Goal: Information Seeking & Learning: Learn about a topic

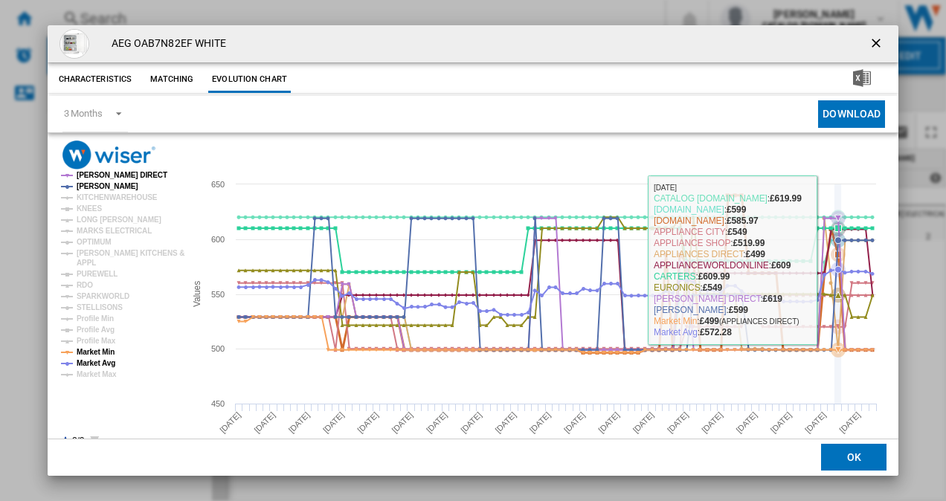
scroll to position [28, 0]
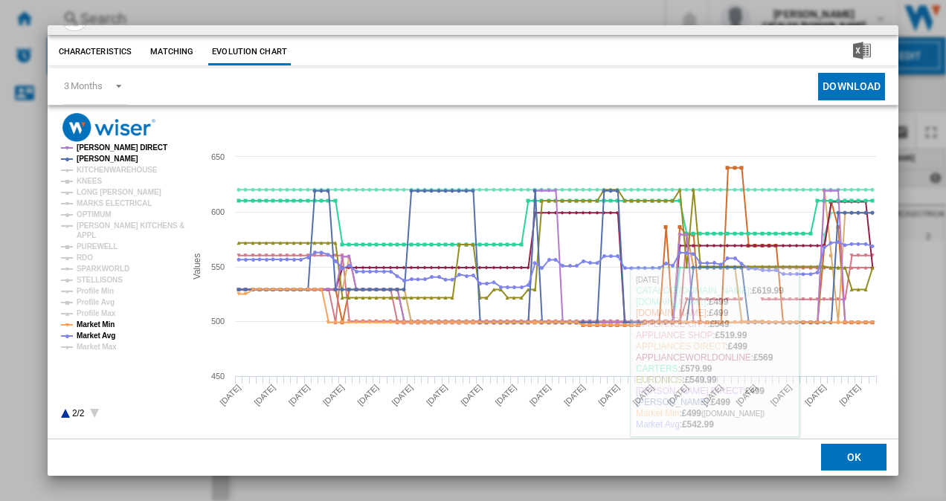
click at [850, 465] on button "OK" at bounding box center [853, 458] width 65 height 27
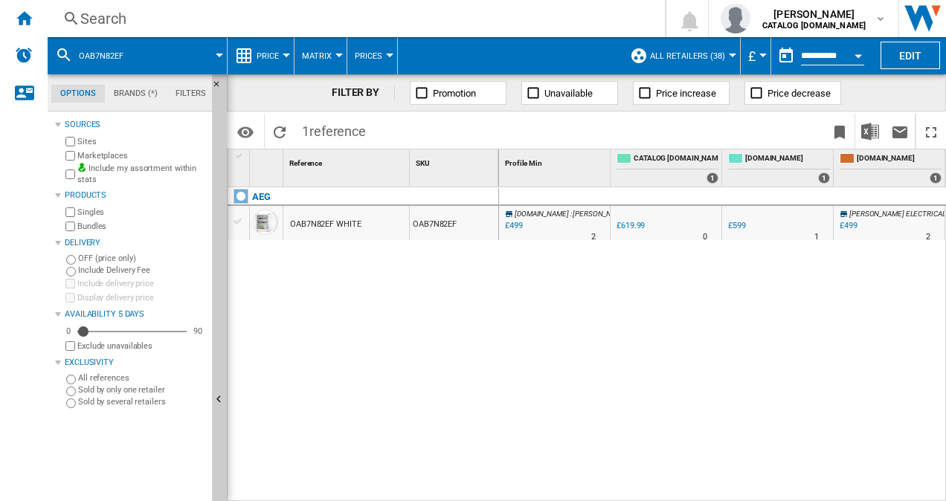
click at [141, 14] on div "Search" at bounding box center [353, 18] width 546 height 21
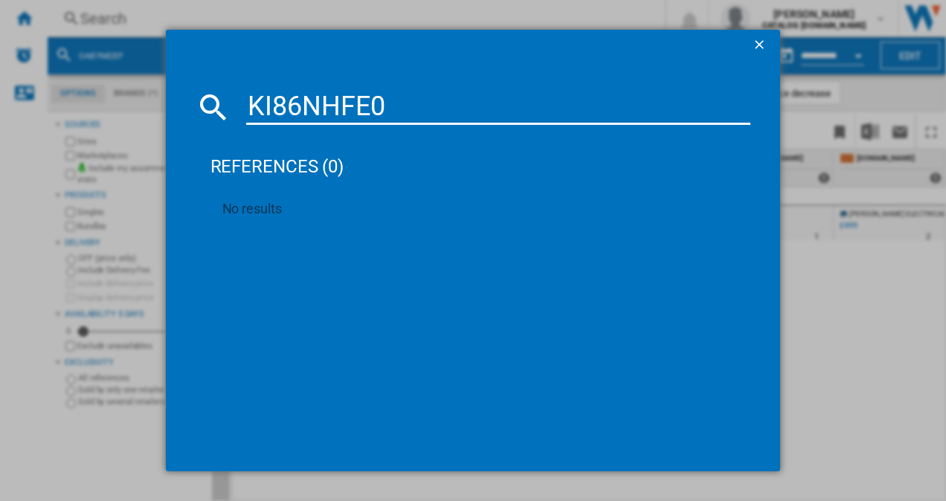
type input "KI86NHFE0"
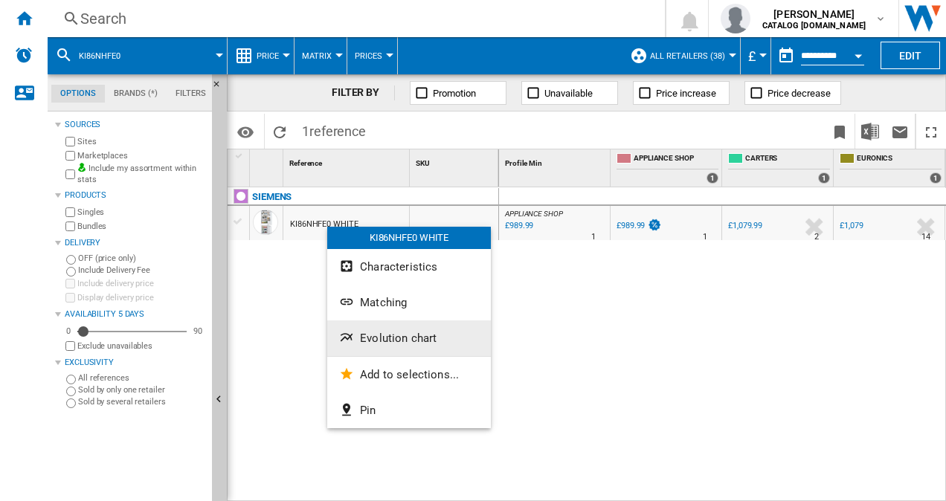
click at [400, 335] on span "Evolution chart" at bounding box center [398, 338] width 77 height 13
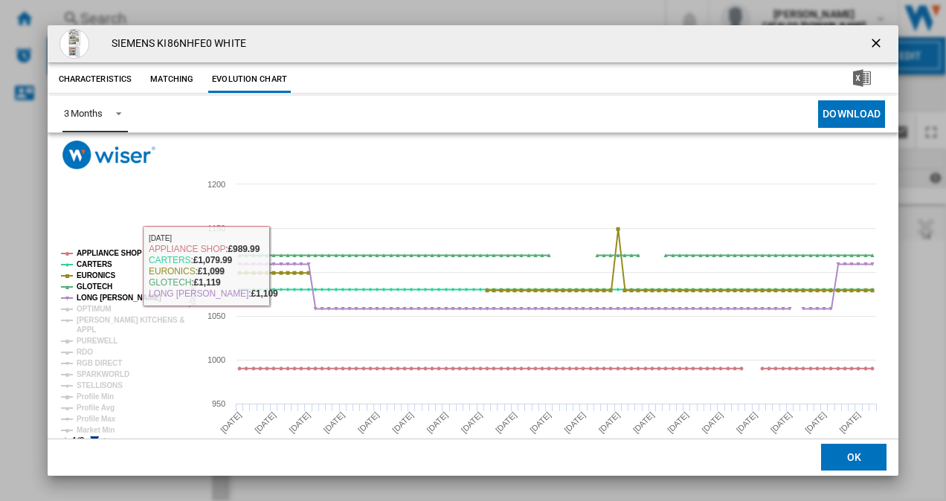
click at [113, 116] on span "Product popup" at bounding box center [115, 112] width 18 height 13
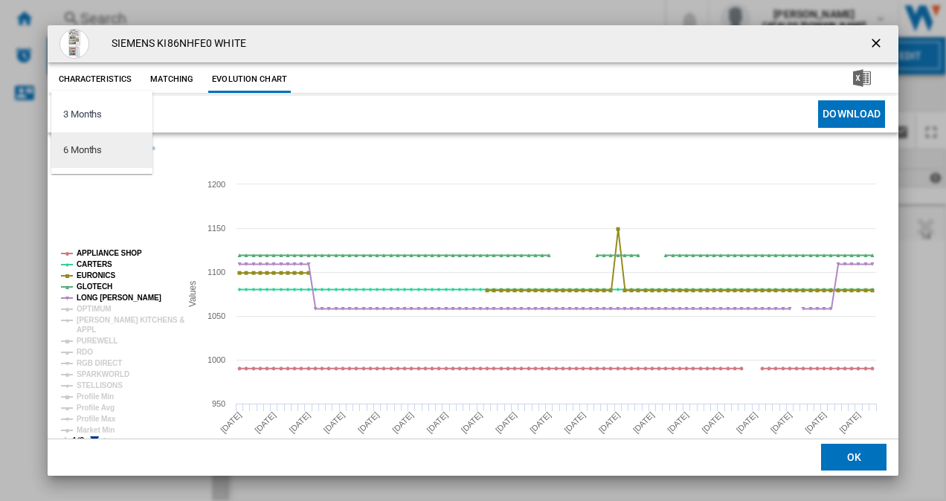
click at [95, 151] on div "6 Months" at bounding box center [82, 149] width 39 height 13
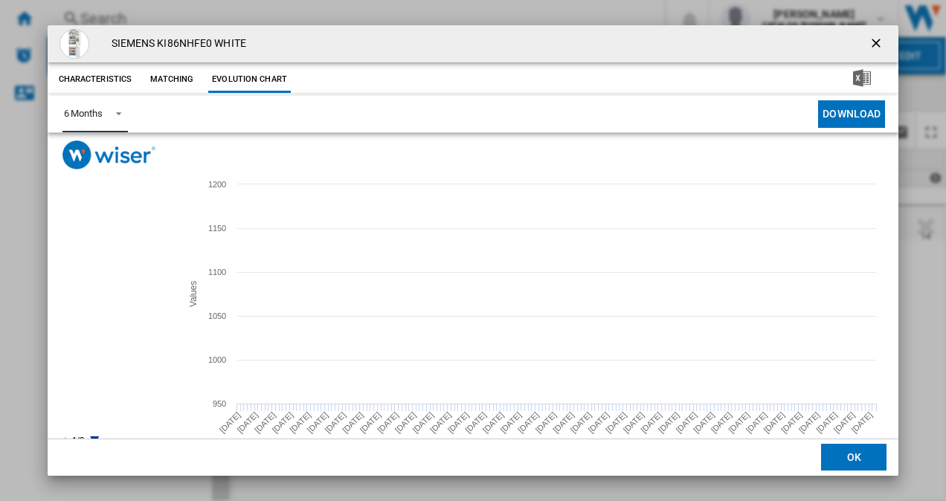
scroll to position [28, 0]
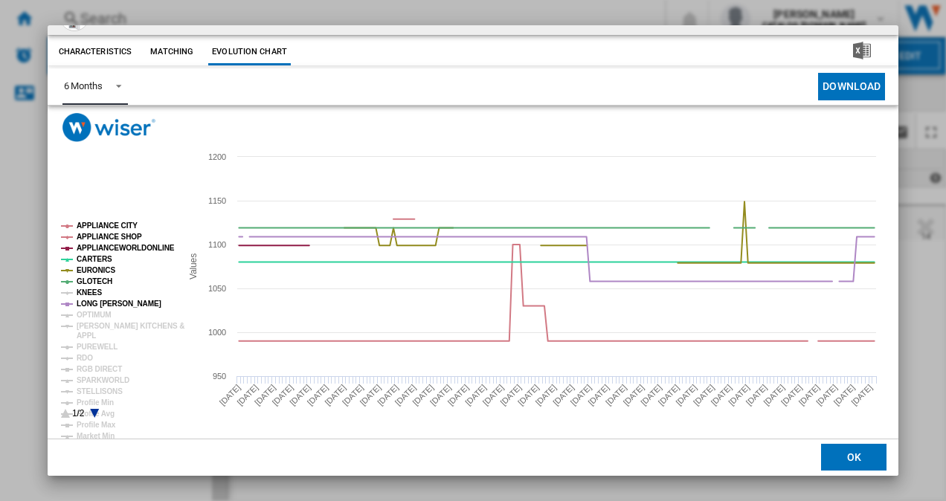
click at [87, 288] on tspan "KNEES" at bounding box center [89, 292] width 25 height 8
click at [98, 323] on tspan "[PERSON_NAME] KITCHENS &" at bounding box center [131, 326] width 108 height 8
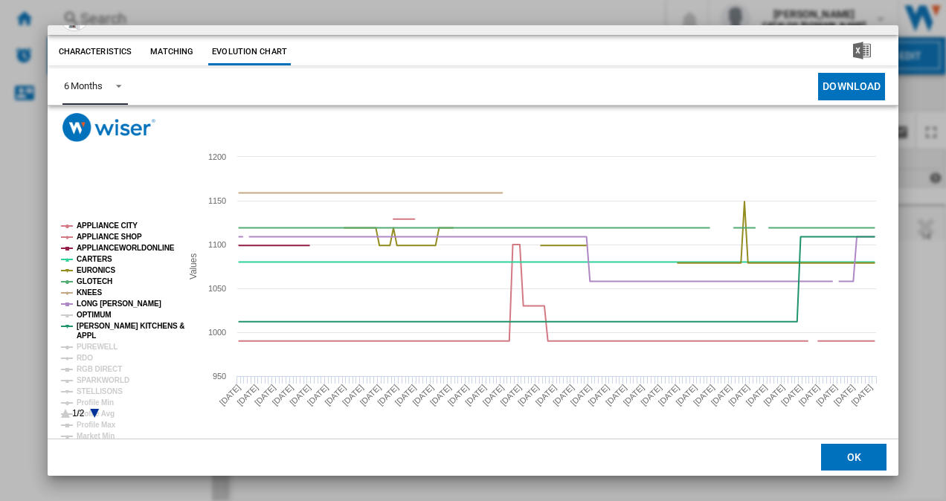
click at [94, 315] on tspan "OPTIMUM" at bounding box center [94, 315] width 35 height 8
click at [95, 351] on tspan "PUREWELL" at bounding box center [97, 347] width 41 height 8
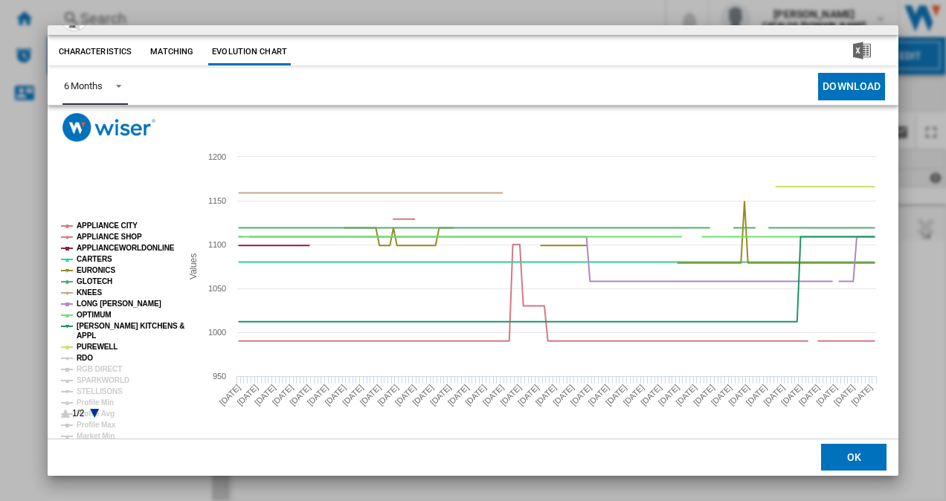
click at [89, 355] on tspan "RDO" at bounding box center [85, 358] width 16 height 8
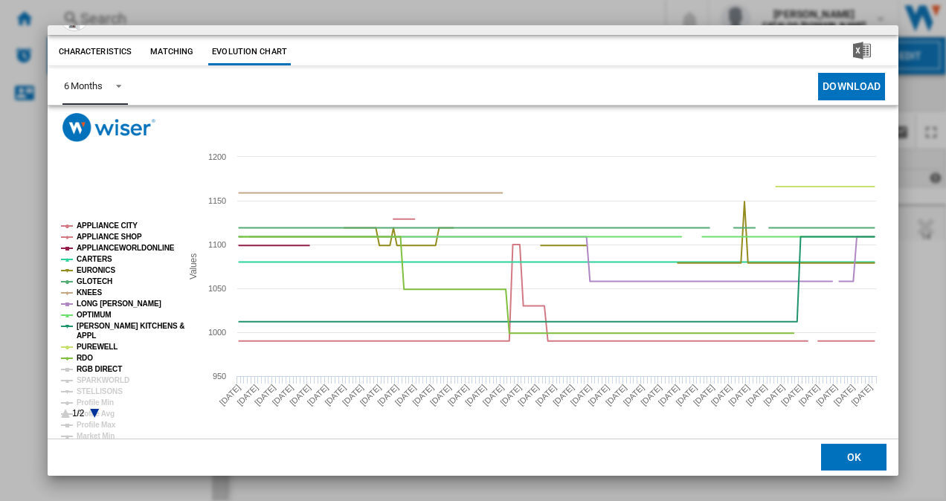
click at [97, 372] on tspan "RGB DIRECT" at bounding box center [99, 369] width 45 height 8
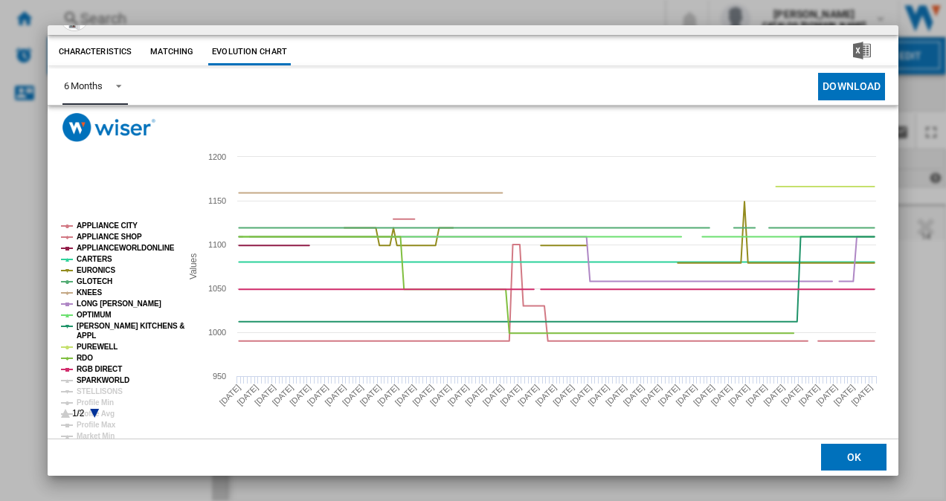
click at [97, 384] on tspan "SPARKWORLD" at bounding box center [103, 380] width 53 height 8
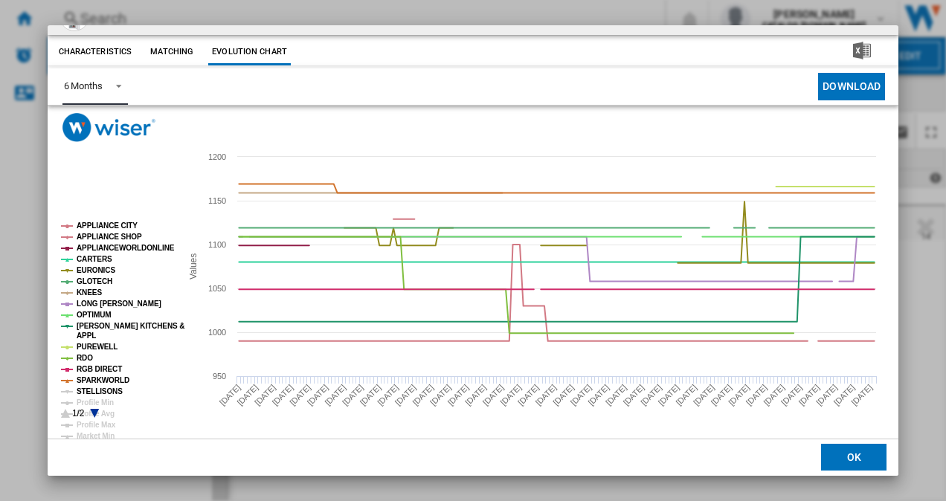
click at [97, 394] on tspan "STELLISONS" at bounding box center [100, 391] width 46 height 8
click at [94, 412] on icon "Product popup" at bounding box center [94, 413] width 9 height 9
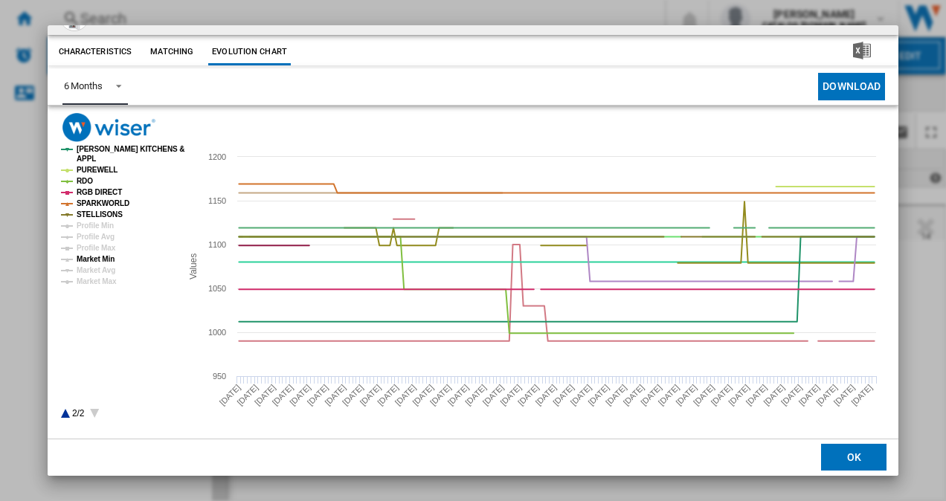
click at [94, 263] on tspan "Market Min" at bounding box center [96, 259] width 38 height 8
click at [95, 274] on tspan "Market Avg" at bounding box center [96, 270] width 39 height 8
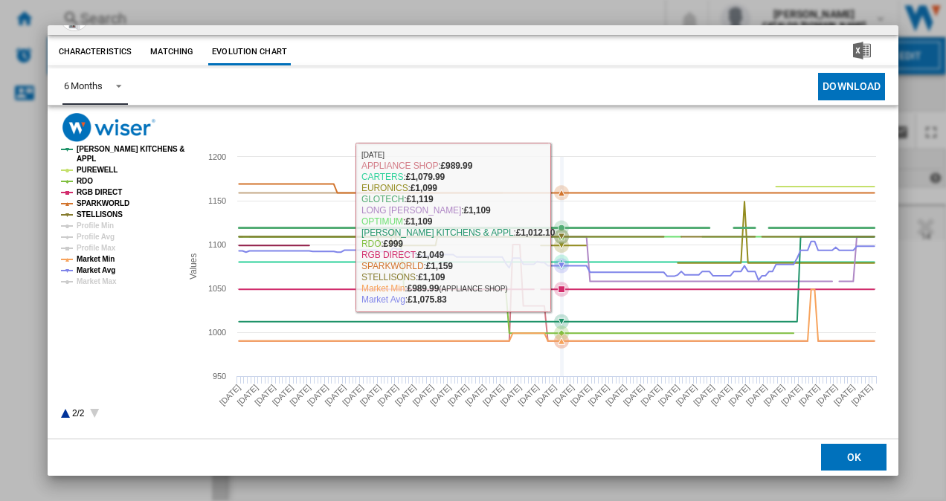
click at [561, 219] on icon "Product popup" at bounding box center [561, 266] width 0 height 219
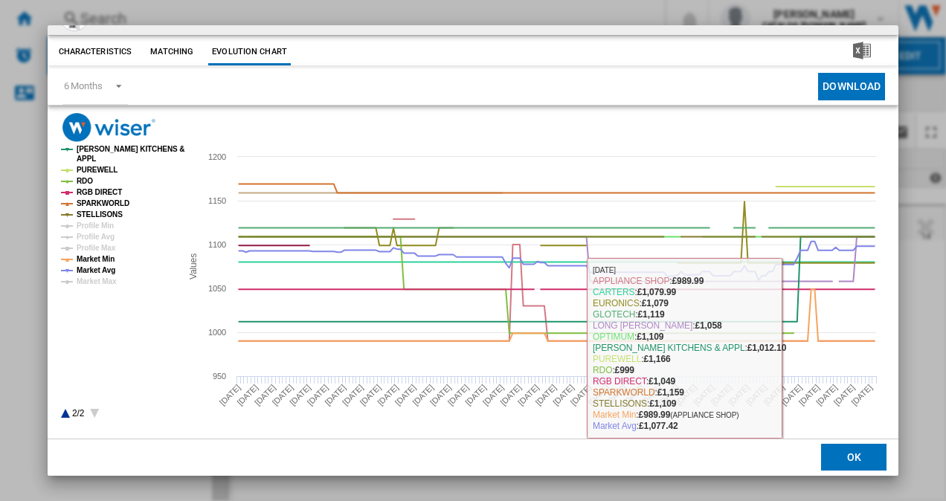
click at [844, 464] on button "OK" at bounding box center [853, 458] width 65 height 27
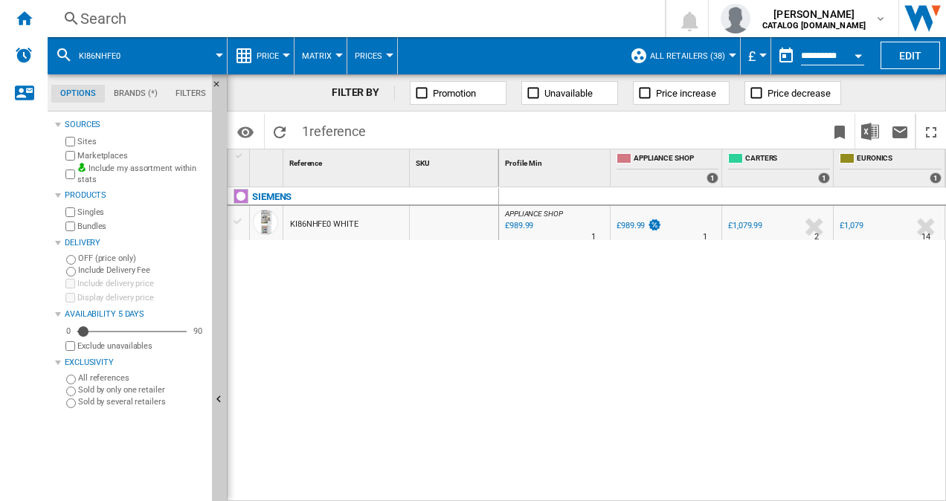
click at [223, 11] on div "Search" at bounding box center [353, 18] width 546 height 21
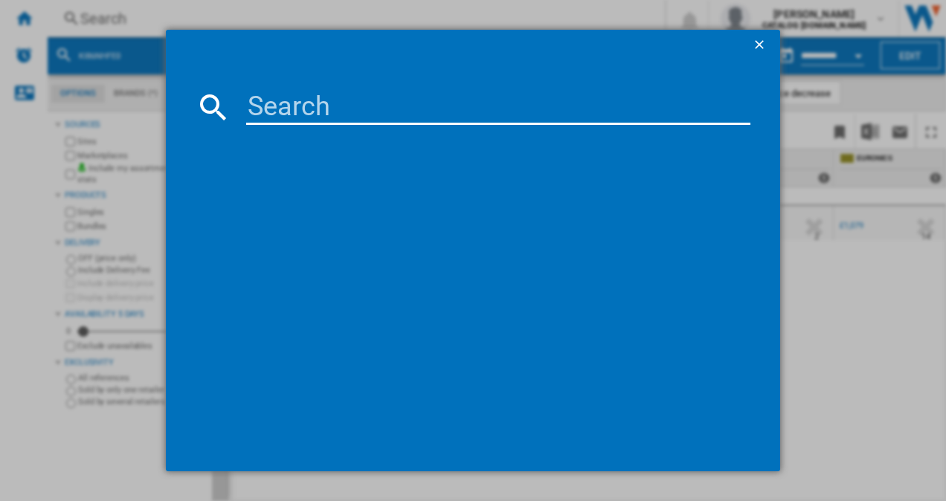
click at [277, 112] on input at bounding box center [498, 107] width 505 height 36
paste input "KI7862SE0G"
type input "KI7862SE0G"
